Goal: Task Accomplishment & Management: Use online tool/utility

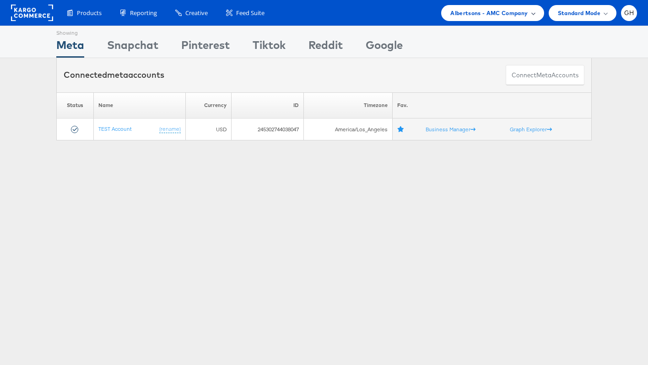
click at [462, 17] on span "Albertsons - AMC Company" at bounding box center [488, 13] width 77 height 10
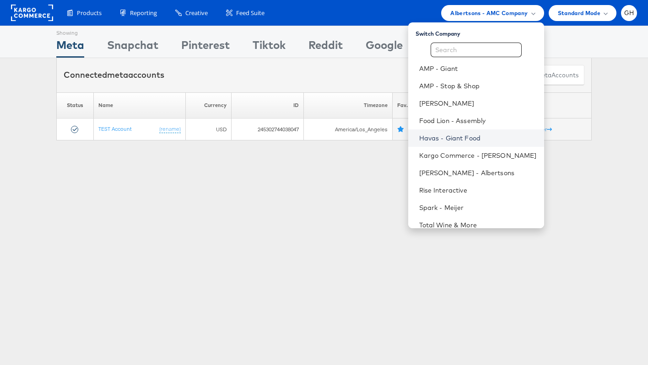
scroll to position [9, 0]
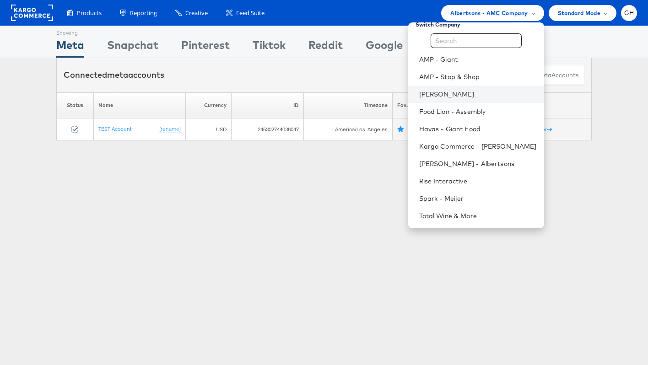
click at [439, 102] on li "[PERSON_NAME]" at bounding box center [476, 94] width 136 height 17
click at [434, 95] on link "[PERSON_NAME]" at bounding box center [478, 94] width 118 height 9
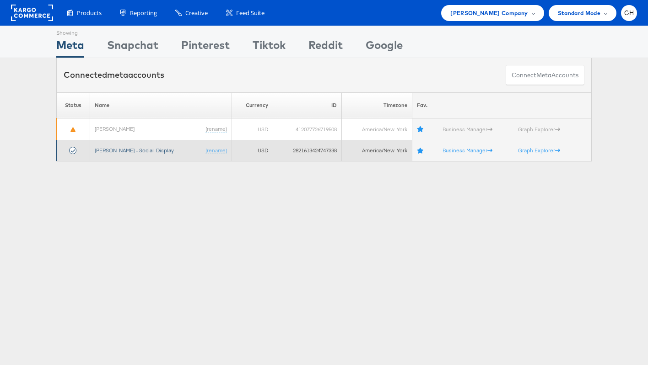
click at [115, 152] on link "[PERSON_NAME] - Social_Display" at bounding box center [134, 150] width 79 height 7
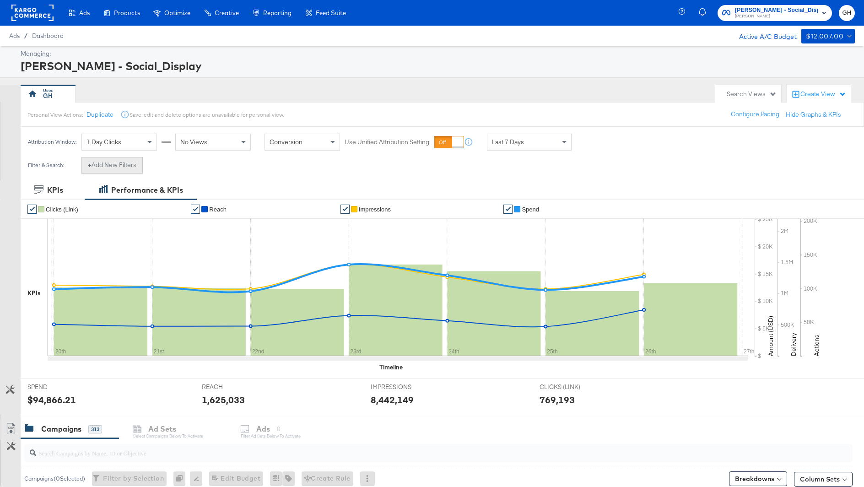
click at [105, 162] on button "+ Add New Filters" at bounding box center [111, 165] width 61 height 16
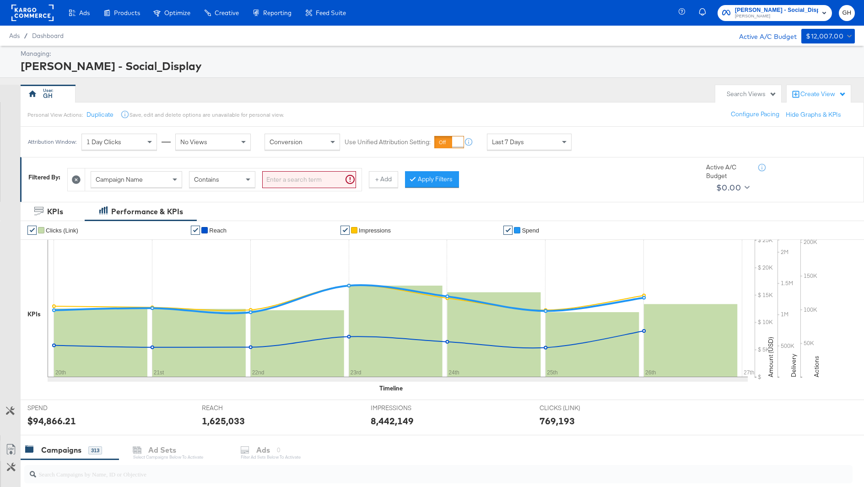
click at [148, 179] on div "Campaign Name" at bounding box center [136, 180] width 91 height 16
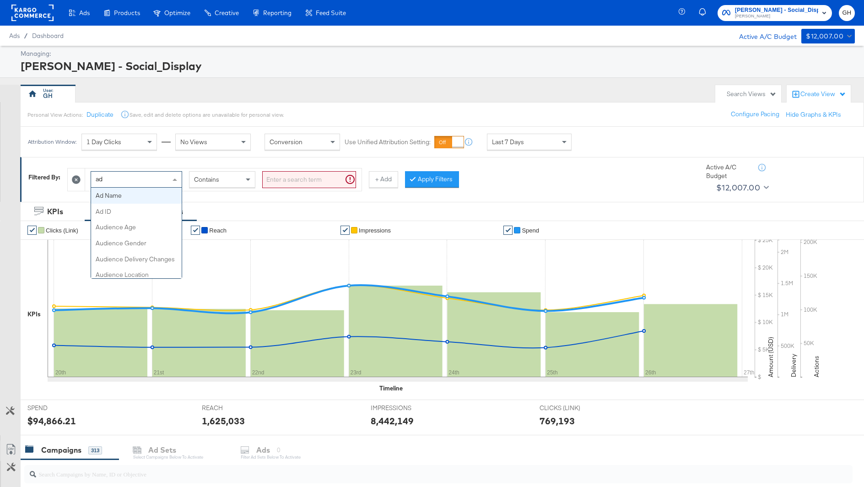
type input "a"
type input "campaign i"
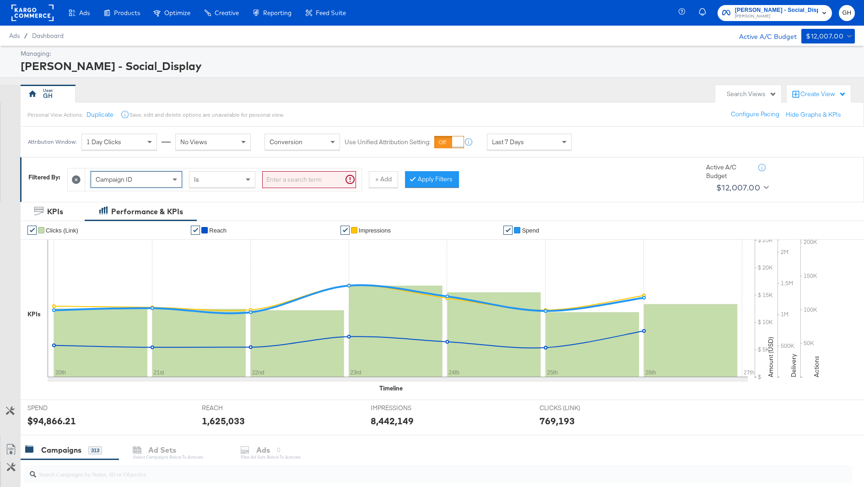
click at [298, 176] on input "search" at bounding box center [309, 179] width 94 height 17
paste input "120231313842470171"
type input "120231313842470171"
click at [420, 179] on button "Apply Filters" at bounding box center [417, 179] width 54 height 16
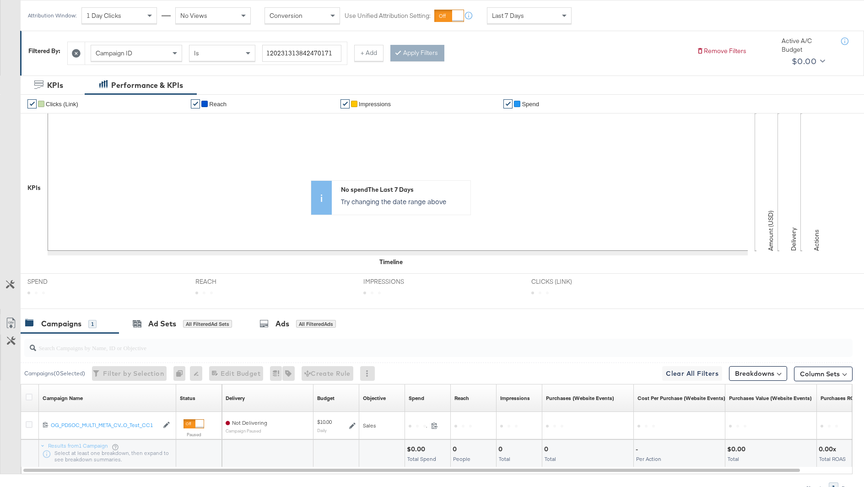
scroll to position [171, 0]
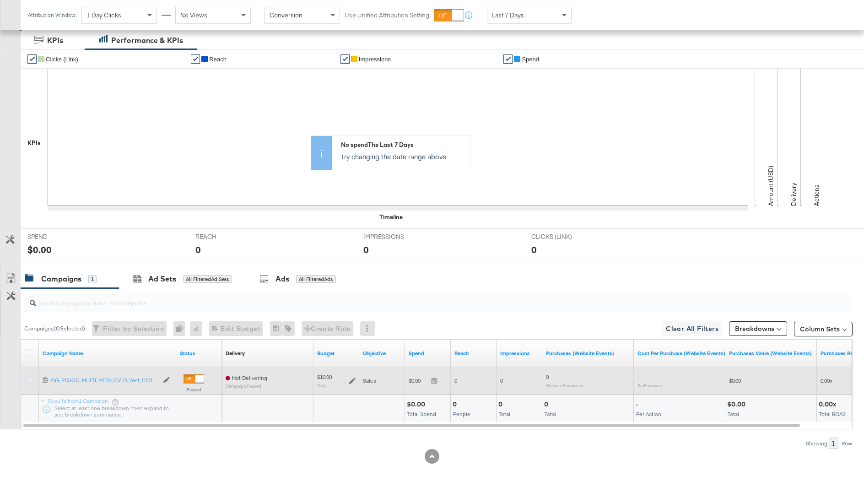
click at [26, 380] on icon at bounding box center [29, 379] width 7 height 7
click at [0, 0] on input "checkbox" at bounding box center [0, 0] width 0 height 0
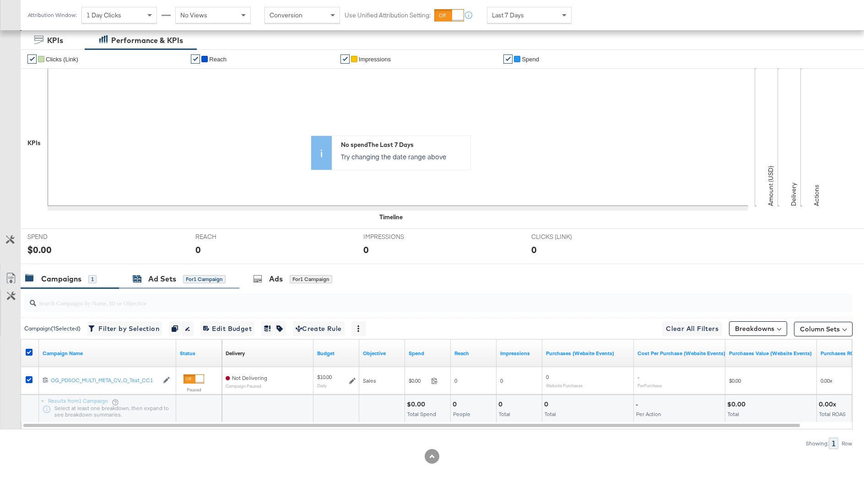
click at [189, 282] on div "Ad Sets for 1 Campaign" at bounding box center [179, 279] width 93 height 11
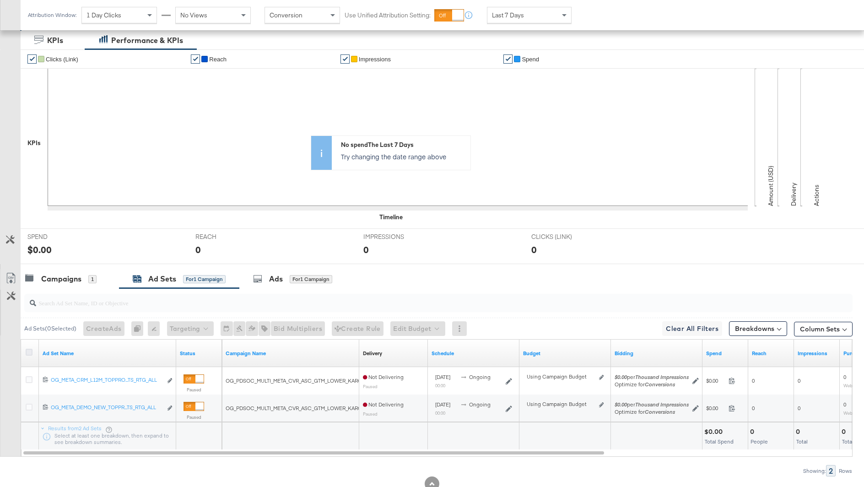
click at [29, 351] on icon at bounding box center [29, 352] width 7 height 7
click at [0, 0] on input "checkbox" at bounding box center [0, 0] width 0 height 0
click at [278, 269] on div "Ads for 2 Ad Sets" at bounding box center [293, 279] width 108 height 20
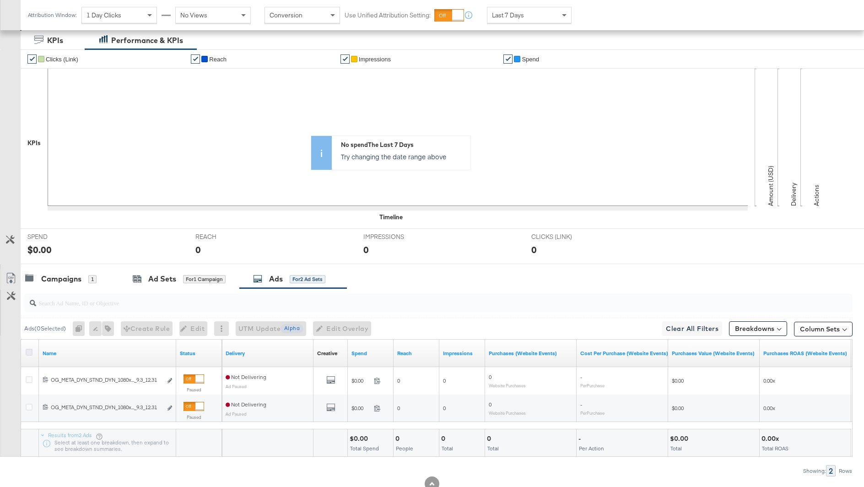
click at [30, 349] on icon at bounding box center [29, 352] width 7 height 7
click at [0, 0] on input "checkbox" at bounding box center [0, 0] width 0 height 0
click at [217, 326] on icon at bounding box center [217, 328] width 2 height 6
click at [336, 328] on span "Edit Overlay Edit overlays for 2 ads" at bounding box center [337, 328] width 53 height 11
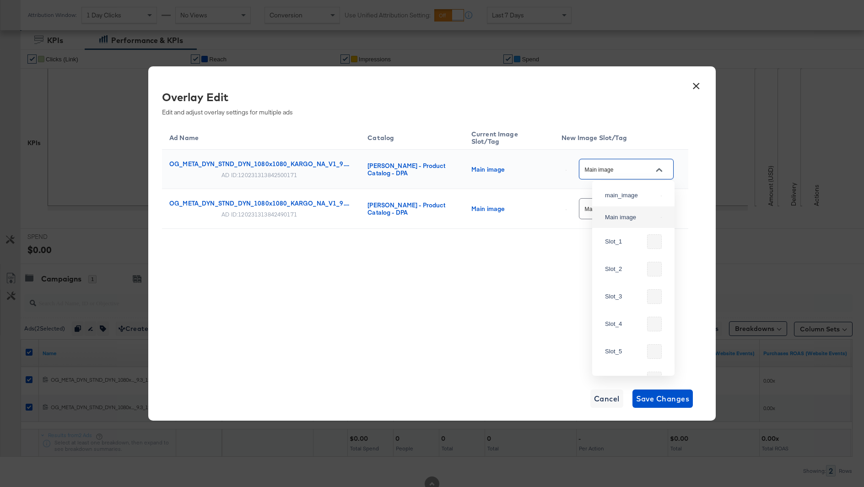
click at [632, 164] on input "Main image" at bounding box center [619, 169] width 72 height 11
click at [646, 138] on th "New Image Slot/Tag" at bounding box center [621, 136] width 134 height 27
click at [697, 85] on button "×" at bounding box center [696, 84] width 16 height 16
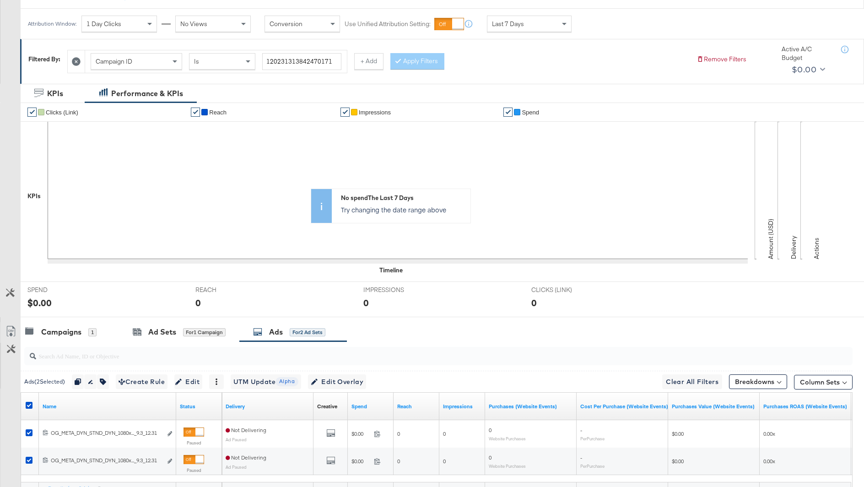
scroll to position [0, 0]
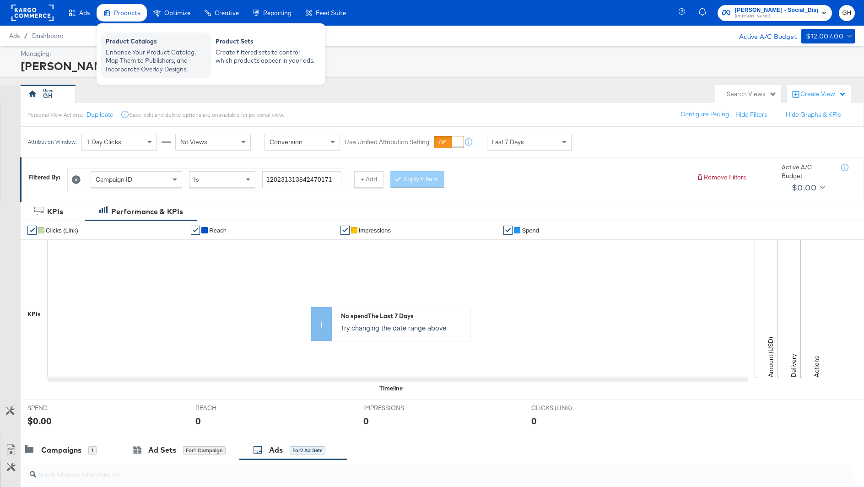
click at [126, 39] on div "Product Catalogs" at bounding box center [156, 42] width 101 height 11
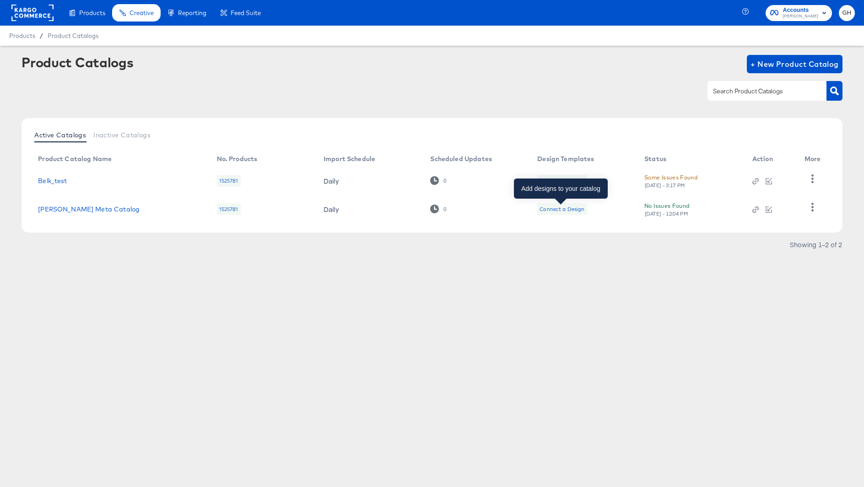
click at [575, 207] on div "Connect a Design" at bounding box center [562, 209] width 45 height 7
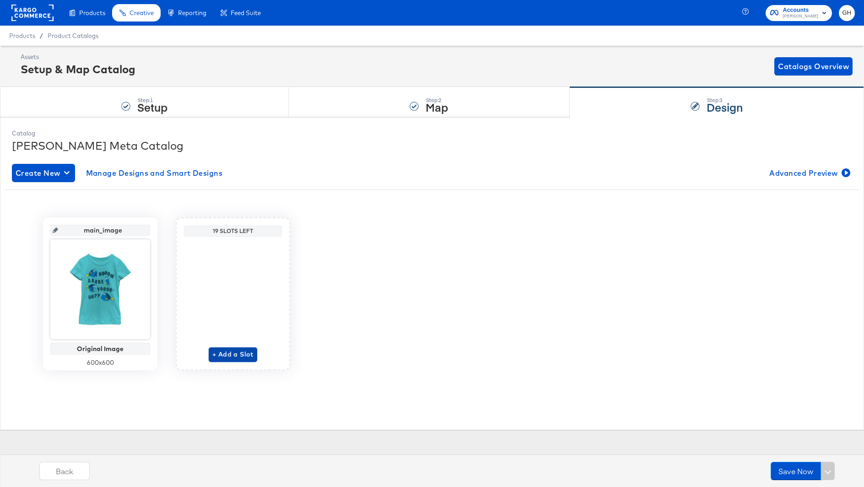
click at [225, 356] on span "+ Add a Slot" at bounding box center [232, 354] width 41 height 11
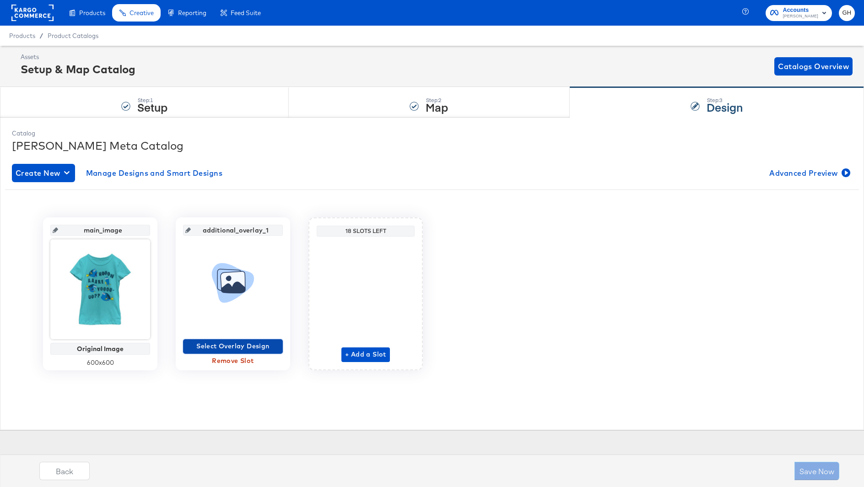
click at [222, 342] on span "Select Overlay Design" at bounding box center [233, 346] width 92 height 11
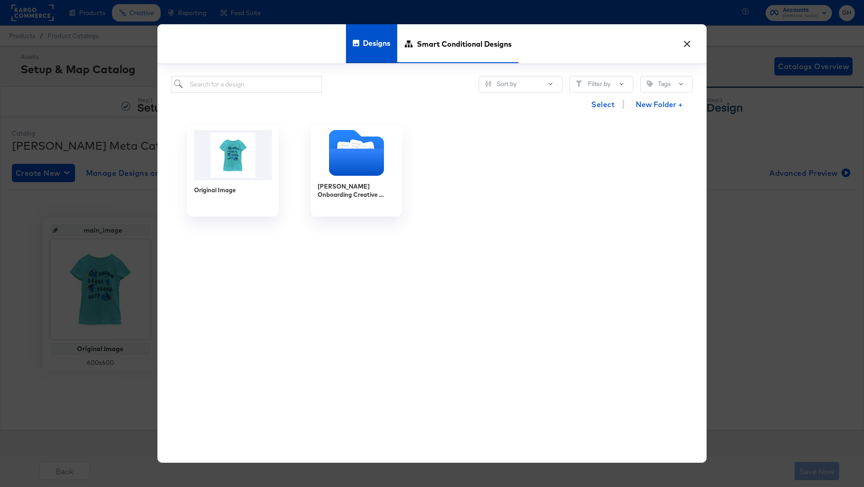
click at [424, 36] on span "Smart Conditional Designs" at bounding box center [464, 44] width 95 height 40
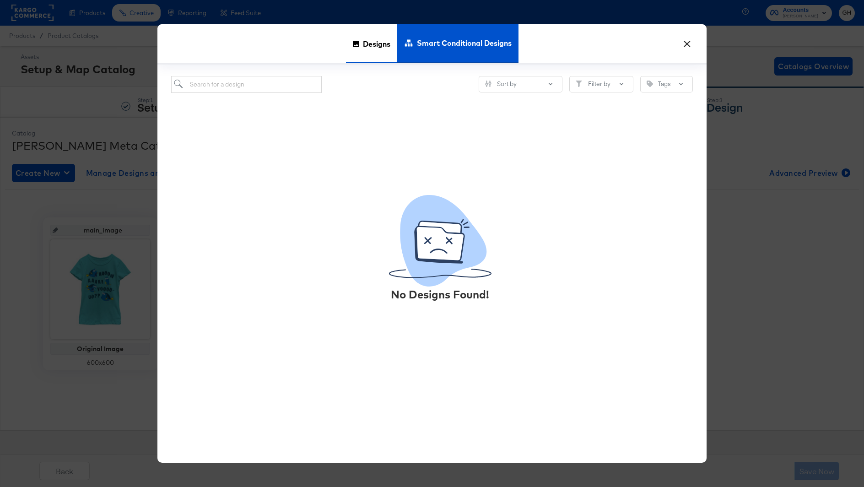
click at [375, 36] on span "Designs" at bounding box center [376, 44] width 27 height 40
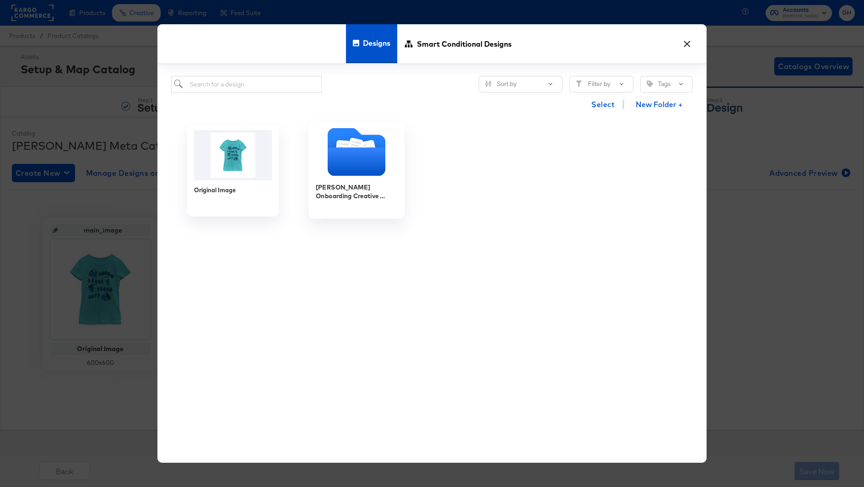
click at [377, 163] on icon "Folder" at bounding box center [357, 162] width 58 height 28
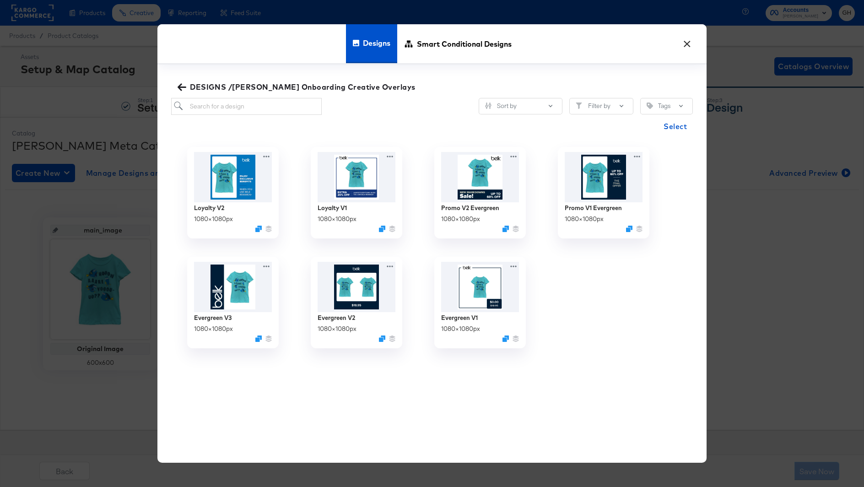
click at [683, 45] on button "×" at bounding box center [687, 41] width 16 height 16
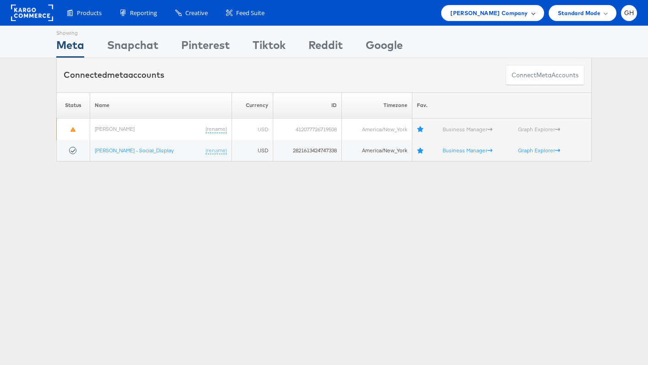
click at [529, 19] on div "Belk Company" at bounding box center [492, 13] width 103 height 16
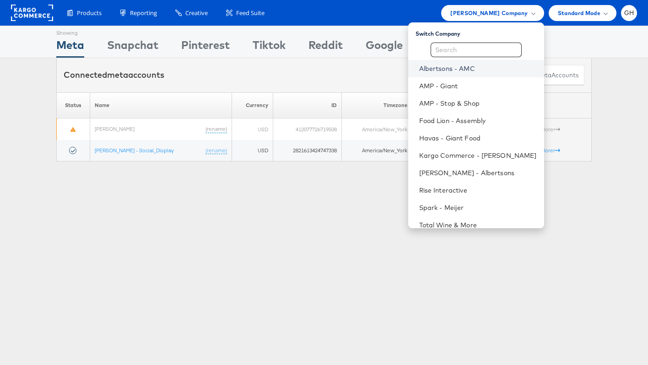
click at [500, 67] on link "Albertsons - AMC" at bounding box center [478, 68] width 118 height 9
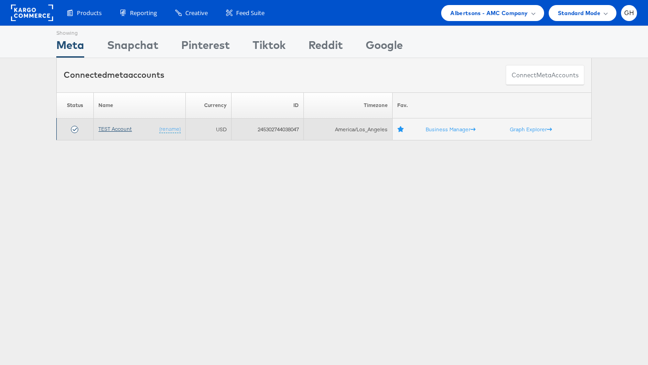
click at [125, 130] on link "TEST Account" at bounding box center [114, 128] width 33 height 7
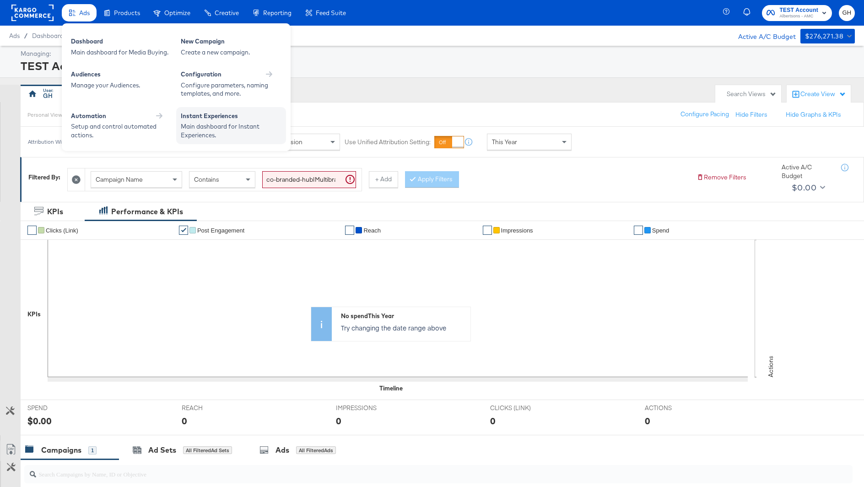
click at [228, 120] on div "Instant Experiences" at bounding box center [231, 117] width 101 height 11
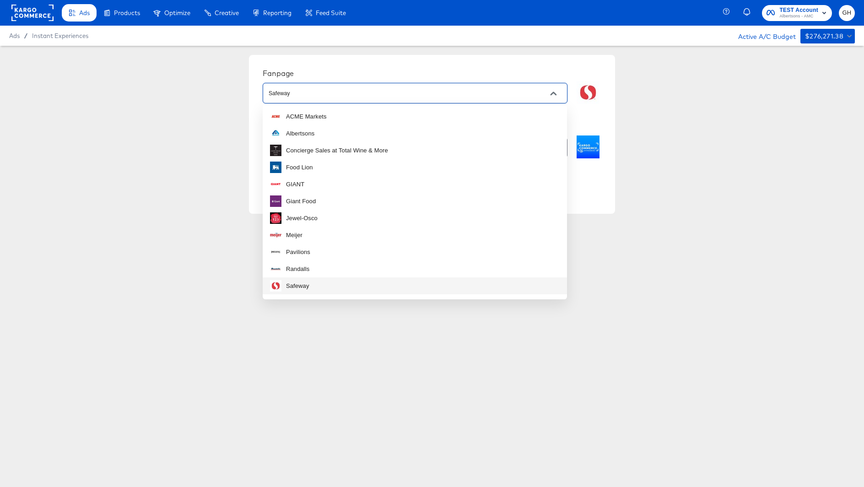
click at [410, 96] on input "Safeway" at bounding box center [408, 93] width 282 height 11
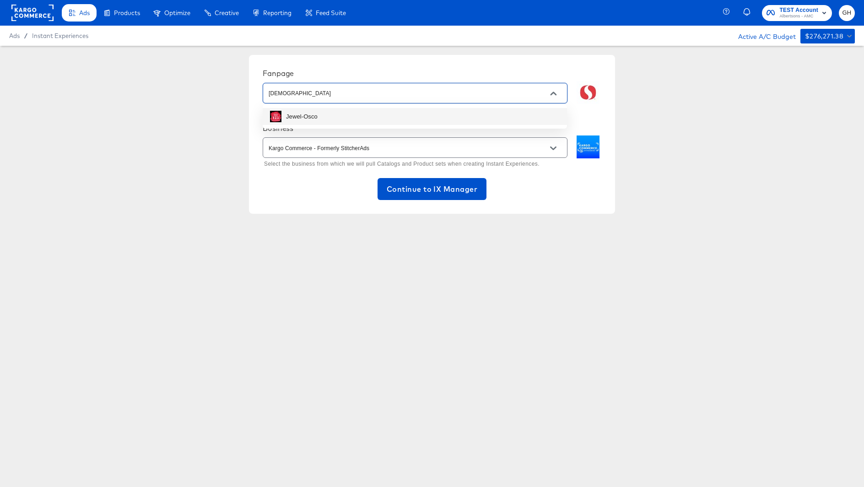
click at [399, 113] on li "Jewel-Osco" at bounding box center [415, 116] width 304 height 17
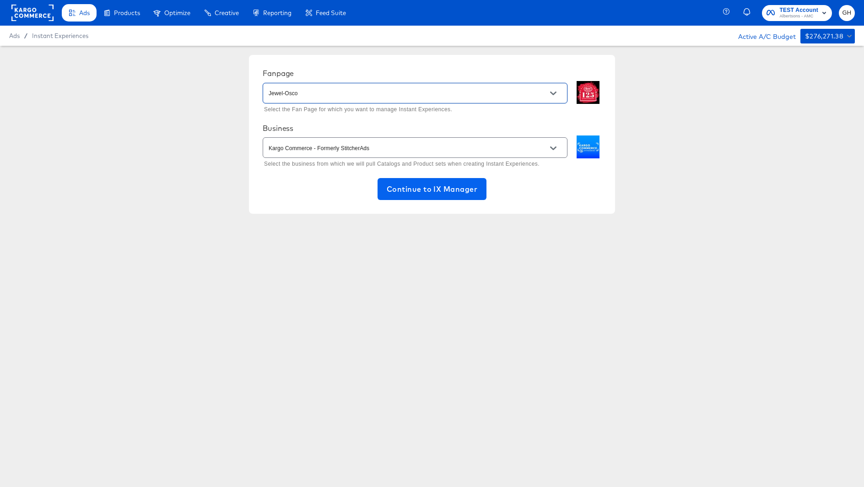
type input "Jewel-Osco"
click at [407, 197] on button "Continue to IX Manager" at bounding box center [432, 189] width 109 height 22
